Goal: Task Accomplishment & Management: Manage account settings

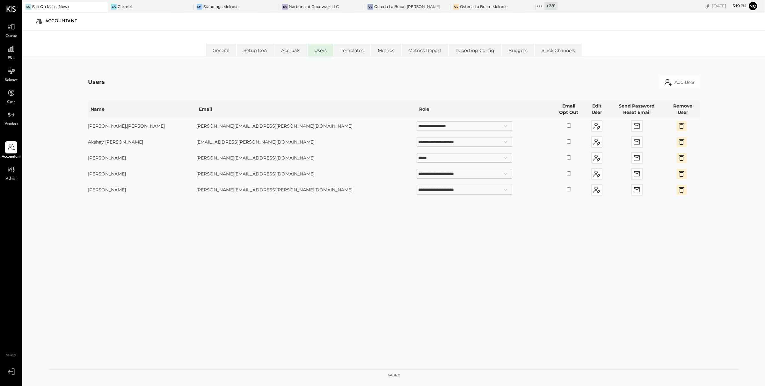
select select "**********"
select select "*****"
select select "**********"
click at [535, 5] on icon at bounding box center [539, 6] width 8 height 8
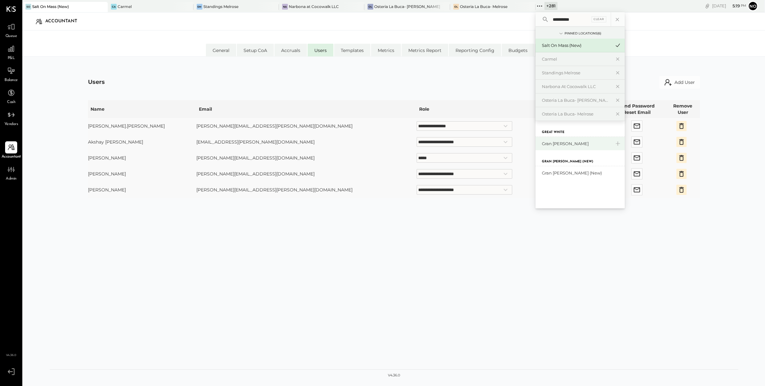
type input "**********"
click at [546, 144] on div "Gran [PERSON_NAME]" at bounding box center [576, 144] width 69 height 6
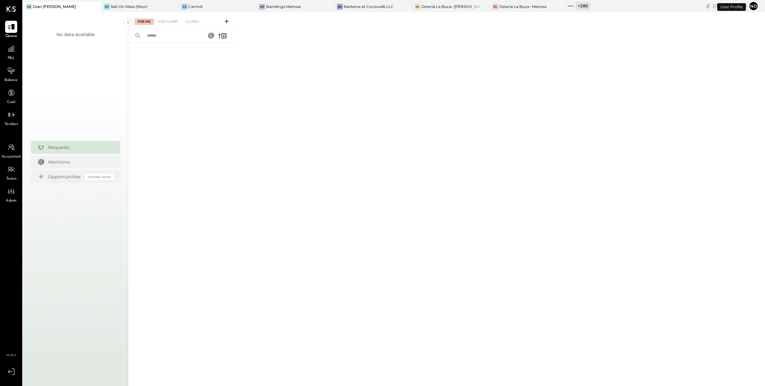
click at [567, 4] on icon at bounding box center [571, 6] width 8 height 8
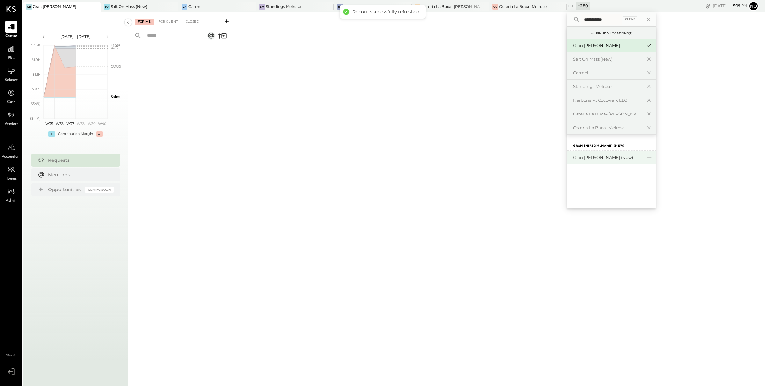
type input "**********"
click at [599, 157] on div "Gran [PERSON_NAME] (New)" at bounding box center [607, 157] width 69 height 6
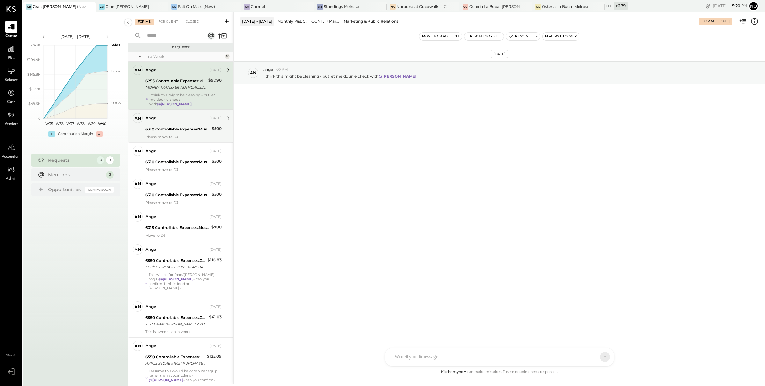
click at [172, 130] on div "6310 Controllable Expenses:Music & DJ Expenses:Live Music / Jazz Expenses" at bounding box center [177, 129] width 64 height 6
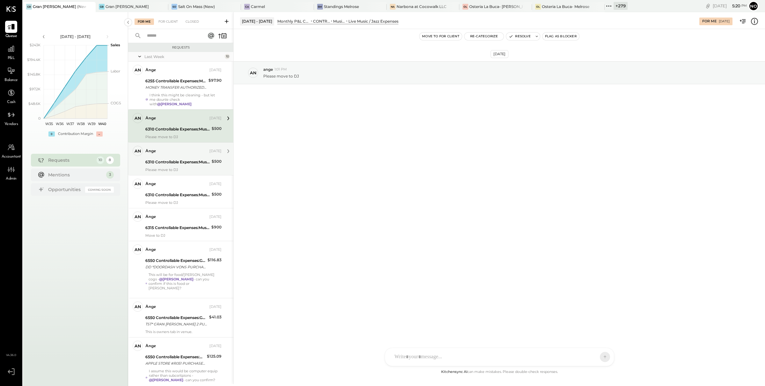
click at [178, 158] on div "ange Sep 26, 2025 6310 Controllable Expenses:Music & DJ Expenses:Live Music / J…" at bounding box center [183, 159] width 76 height 26
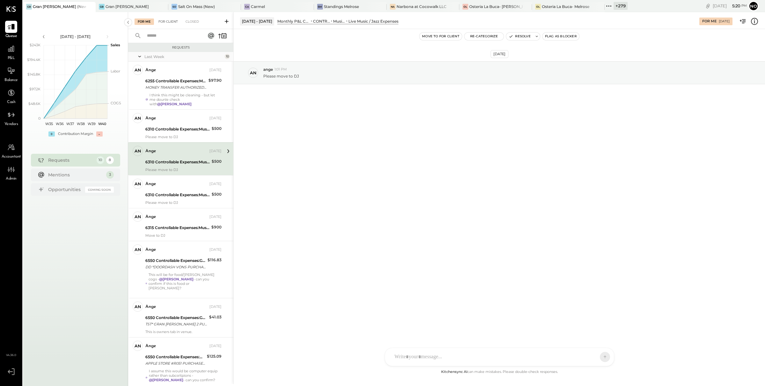
click at [166, 22] on div "For Client" at bounding box center [168, 21] width 26 height 6
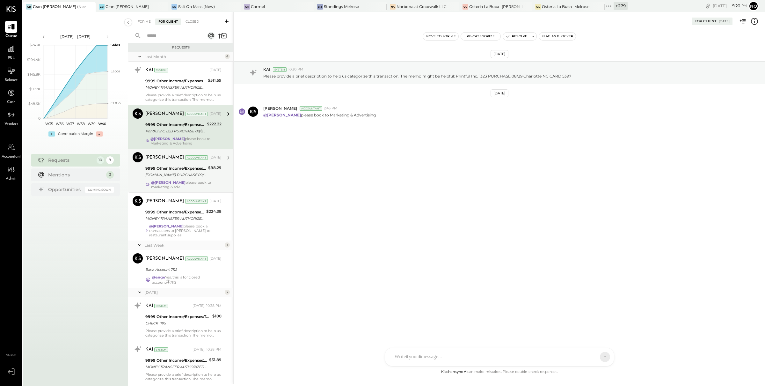
click at [181, 173] on div "MAKESTICKERS.COM PURCHASE 09/05 800-347-2744 IL CARD 5397" at bounding box center [175, 174] width 61 height 6
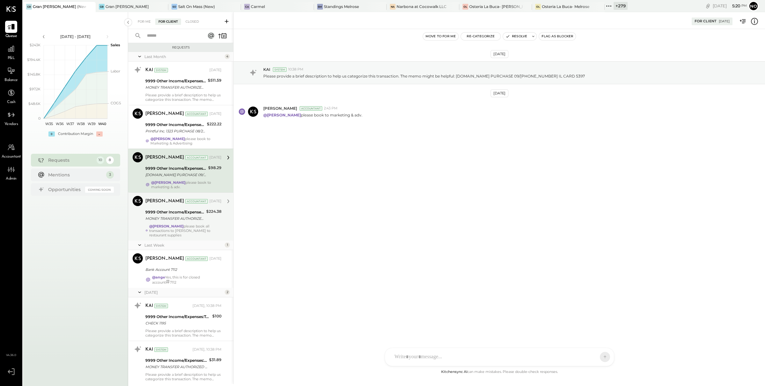
click at [183, 217] on div "MONEY TRANSFER AUTHORIZED ON 09/12 VENMO *Christina Lvov Visa Direct NY S305255…" at bounding box center [174, 218] width 59 height 6
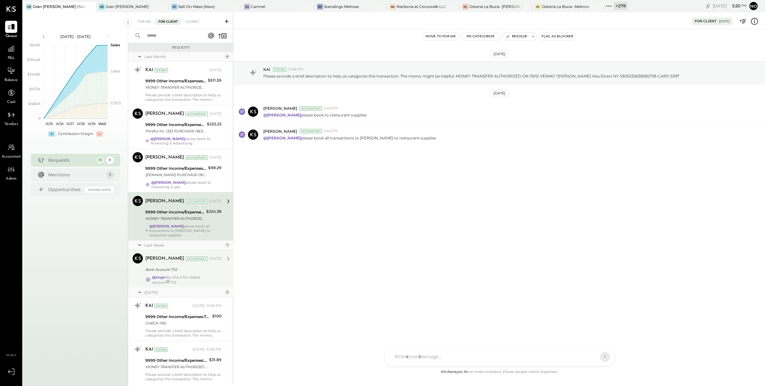
click at [185, 261] on div "Noemi Balmaceda Accountant Sep 29, 2025" at bounding box center [183, 258] width 76 height 9
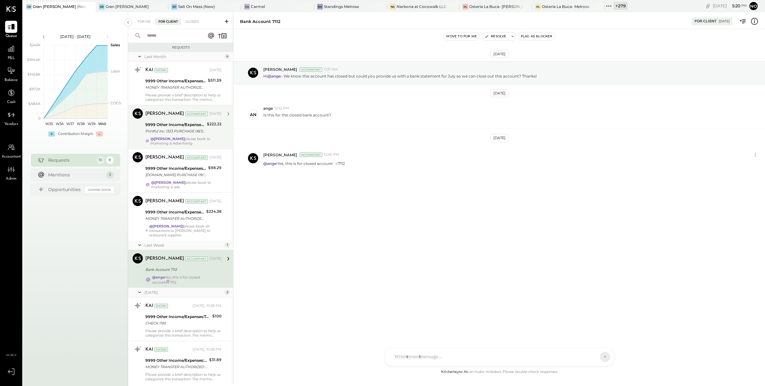
click at [176, 130] on div "Printful Inc. 1323 PURCHASE 08/29 Charlotte NC CARD 5397" at bounding box center [175, 131] width 60 height 6
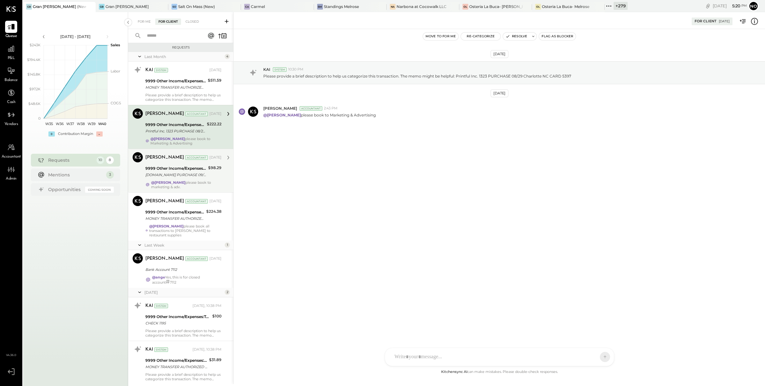
click at [176, 169] on div "9999 Other Income/Expenses:To Be Classified" at bounding box center [175, 168] width 61 height 6
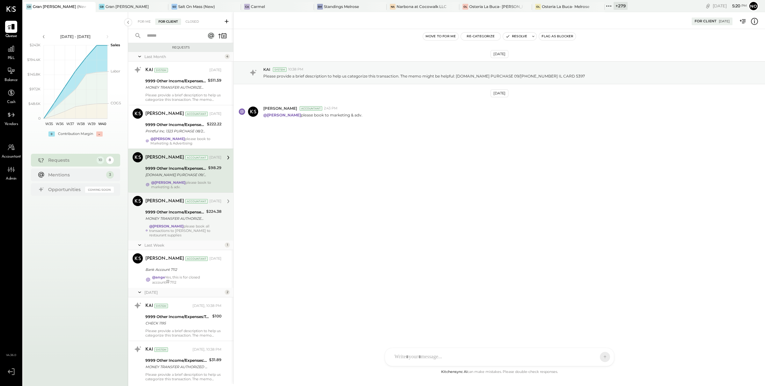
click at [176, 209] on div "9999 Other Income/Expenses:To Be Classified" at bounding box center [174, 212] width 59 height 6
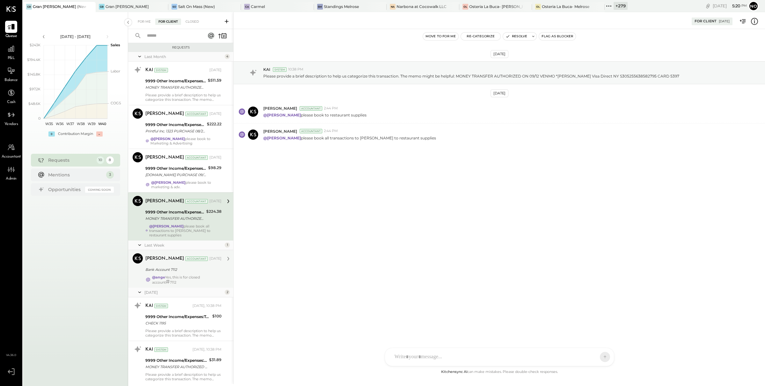
click at [174, 277] on div "@ange Yes, this is for closed account # 7112" at bounding box center [186, 280] width 69 height 10
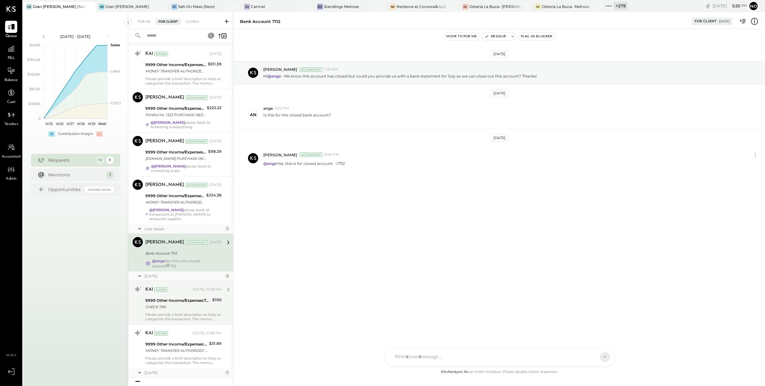
scroll to position [28, 0]
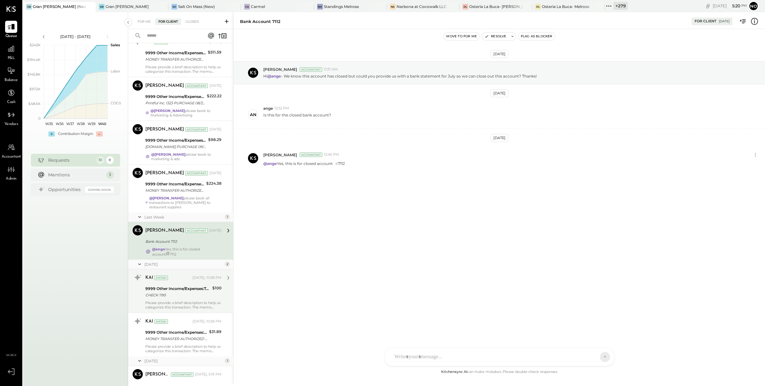
click at [178, 276] on div "KAI System" at bounding box center [168, 277] width 46 height 6
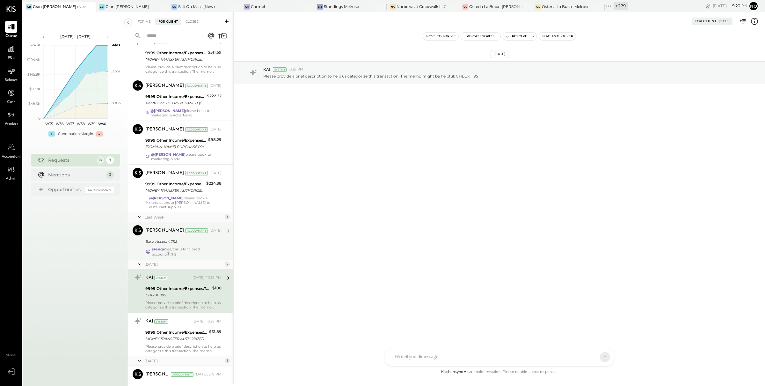
click at [174, 244] on div "Bank Account 7112" at bounding box center [182, 241] width 74 height 6
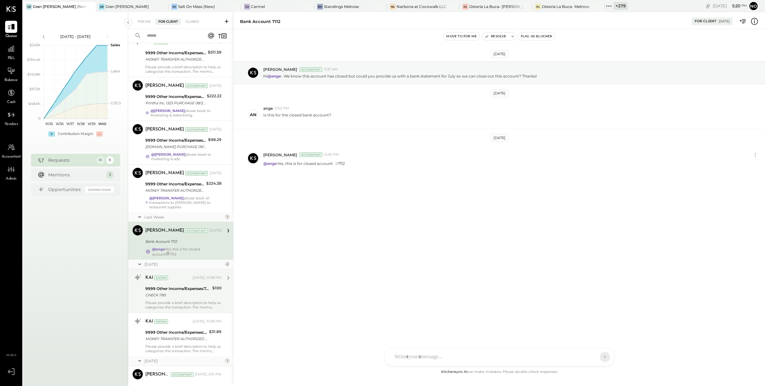
click at [178, 283] on div "KAI System Yesterday, 10:38 PM 9999 Other Income/Expenses:To Be Classified CHEC…" at bounding box center [183, 290] width 76 height 37
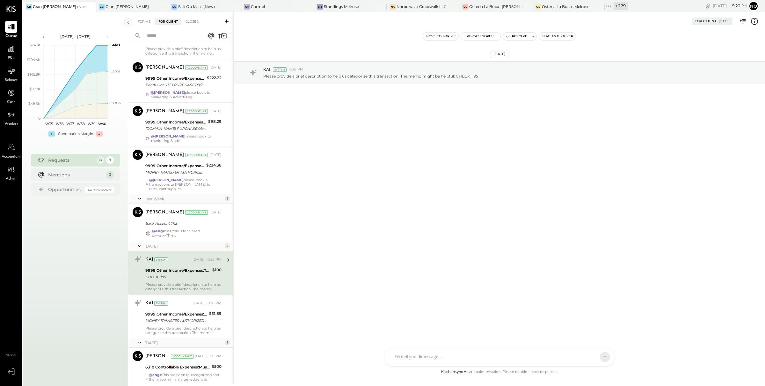
scroll to position [66, 0]
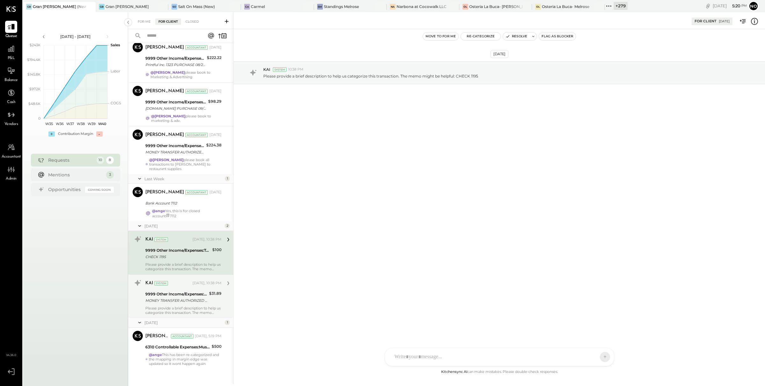
click at [184, 288] on div "KAI System Yesterday, 10:38 PM" at bounding box center [183, 283] width 76 height 11
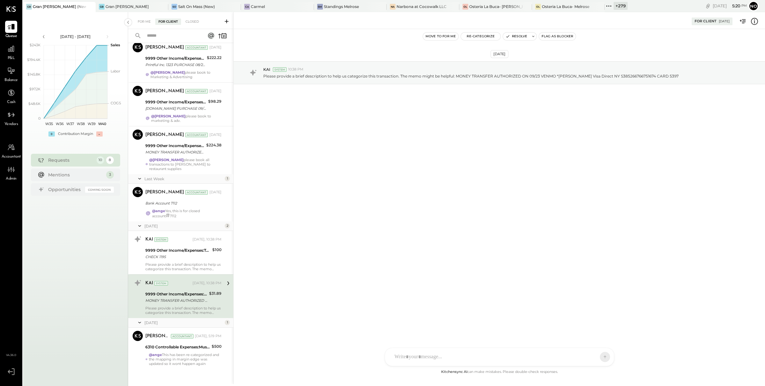
scroll to position [73, 0]
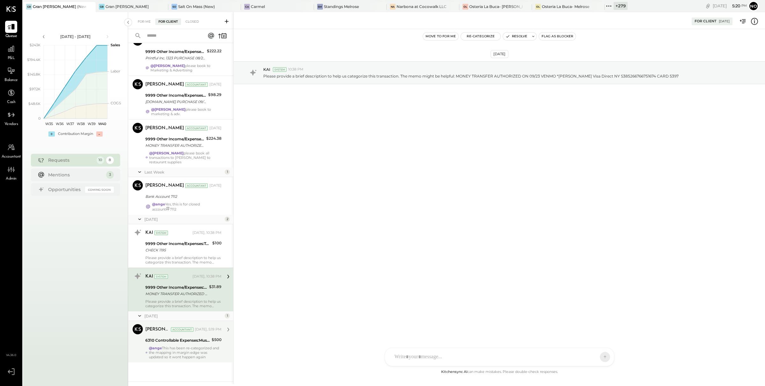
click at [181, 337] on div "6310 Controllable Expenses:Music & DJ Expenses:Live Music / Jazz Expenses" at bounding box center [177, 340] width 64 height 6
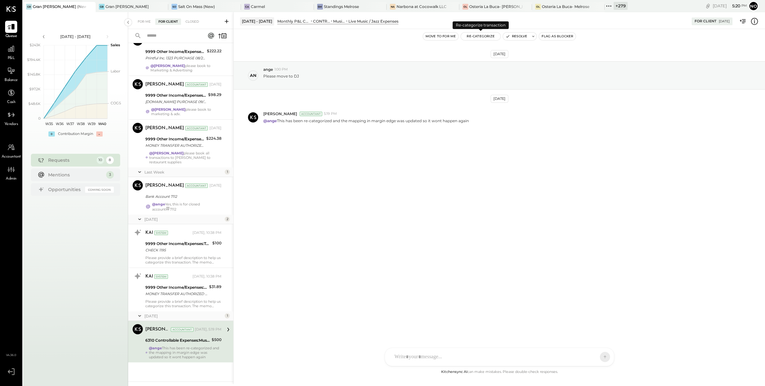
click at [477, 37] on button "Re-Categorize" at bounding box center [481, 37] width 40 height 8
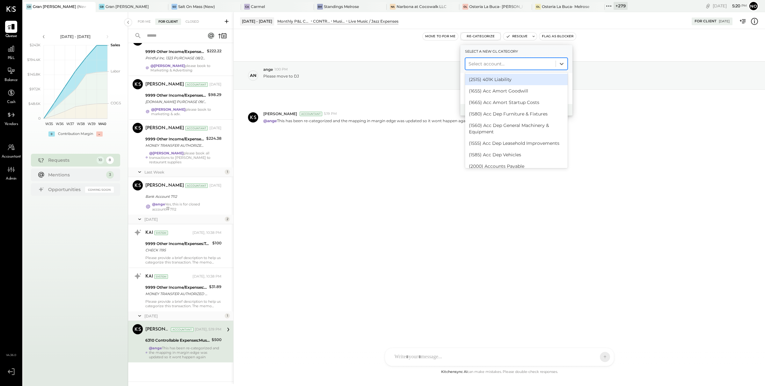
click at [484, 64] on div at bounding box center [511, 64] width 84 height 8
type input "*****"
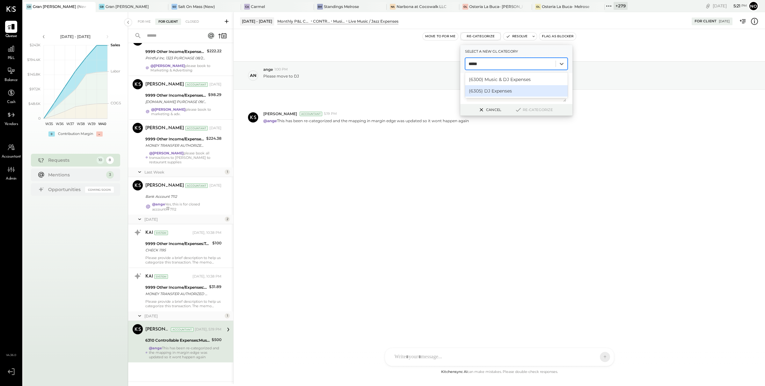
click at [497, 88] on div "(6305) DJ Expenses" at bounding box center [516, 90] width 103 height 11
click at [540, 107] on button "Re-Categorize" at bounding box center [533, 110] width 42 height 8
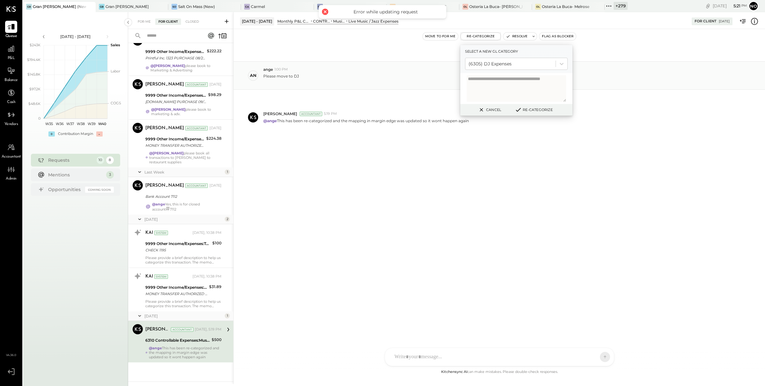
click at [419, 62] on div "an ange 1:00 PM Please move to DJ" at bounding box center [499, 75] width 531 height 28
click at [493, 109] on button "Cancel" at bounding box center [489, 109] width 27 height 8
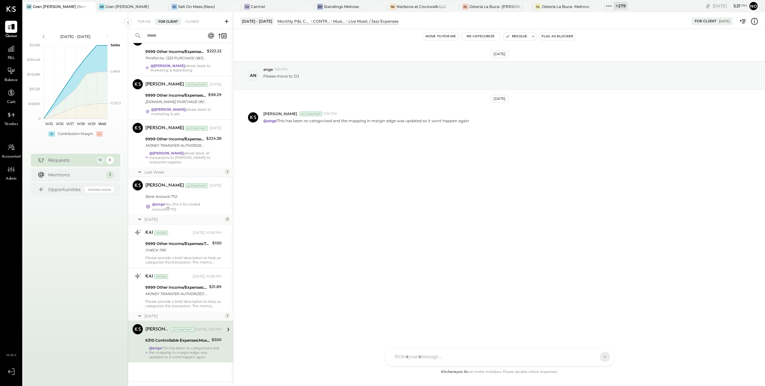
click at [482, 226] on div "Sep 26th, 2025 an ange 1:00 PM Please move to DJ Oct 1st, 2025 Primo Luis Velas…" at bounding box center [499, 198] width 531 height 339
click at [605, 6] on icon at bounding box center [609, 6] width 8 height 8
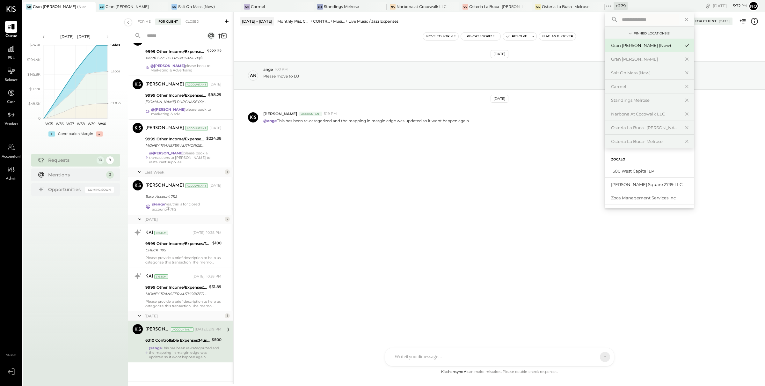
click at [619, 20] on input "text" at bounding box center [648, 19] width 59 height 11
type input "*"
type input "****"
click at [621, 173] on div "Salt at [GEOGRAPHIC_DATA]" at bounding box center [645, 171] width 69 height 6
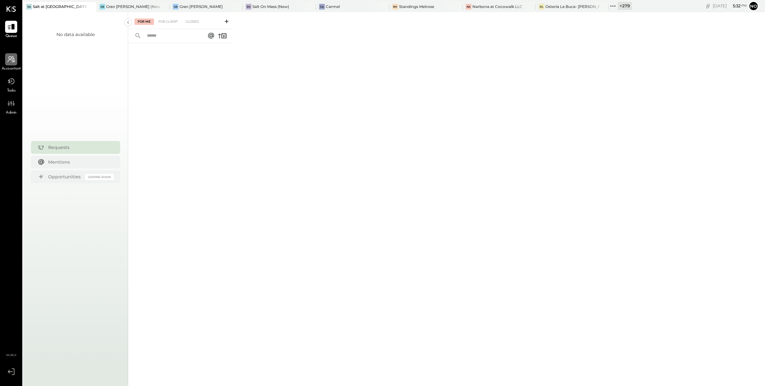
click at [14, 65] on div at bounding box center [11, 59] width 12 height 12
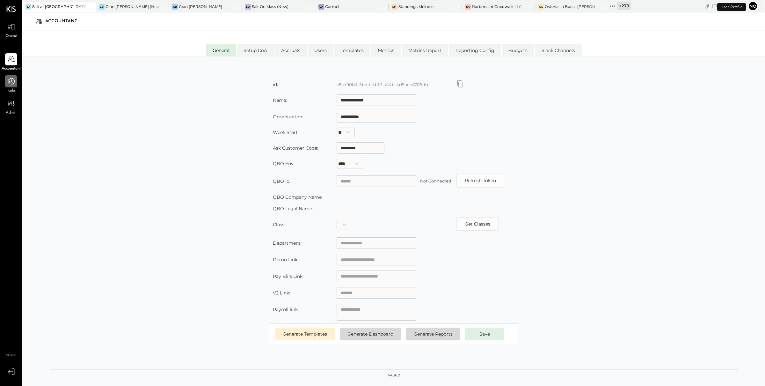
click at [11, 80] on icon at bounding box center [11, 81] width 7 height 6
